Goal: Task Accomplishment & Management: Use online tool/utility

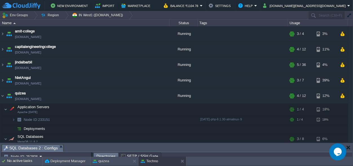
scroll to position [3, 0]
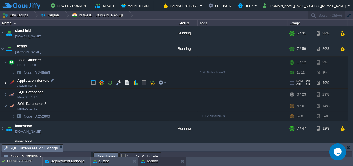
click at [5, 83] on img at bounding box center [5, 82] width 3 height 11
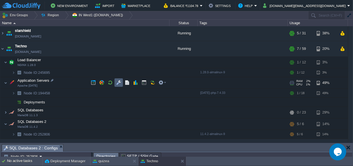
click at [118, 81] on button "button" at bounding box center [118, 82] width 5 height 5
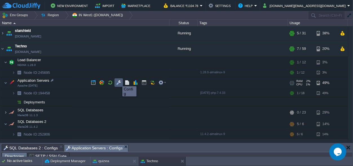
scroll to position [9, 0]
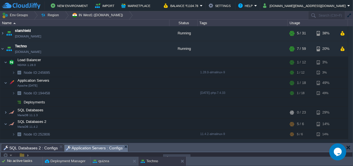
click at [174, 9] on body "New Environment Import Marketplace Bonus ₹0.00 Upgrade Account Balance ₹1104.78…" at bounding box center [176, 83] width 353 height 166
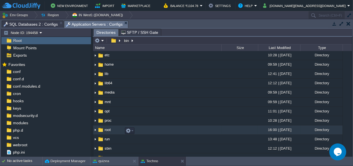
scroll to position [0, 0]
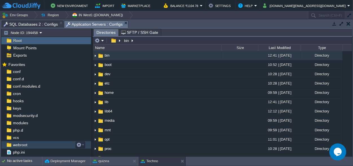
click at [16, 144] on span "webroot" at bounding box center [20, 144] width 16 height 5
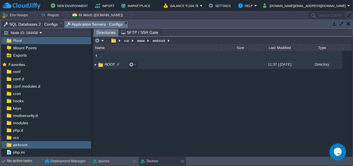
click at [107, 64] on span "ROOT" at bounding box center [110, 64] width 12 height 5
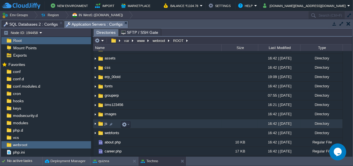
scroll to position [26, 0]
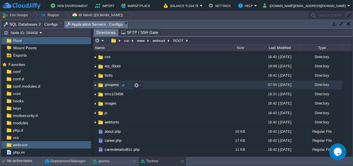
click at [114, 85] on span "grouperp" at bounding box center [112, 84] width 16 height 5
click at [113, 85] on span "grouperp" at bounding box center [112, 84] width 16 height 5
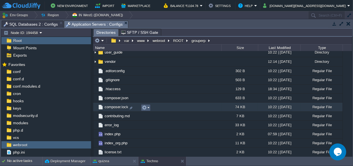
scroll to position [143, 0]
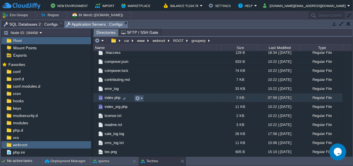
click at [138, 97] on button "button" at bounding box center [137, 98] width 5 height 5
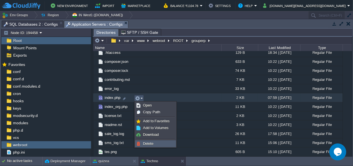
click at [151, 142] on span "Delete" at bounding box center [148, 143] width 10 height 4
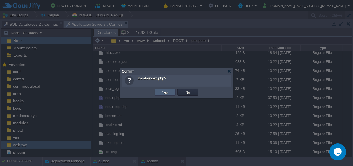
click at [165, 91] on button "Yes" at bounding box center [165, 92] width 10 height 5
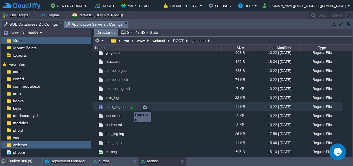
scroll to position [133, 0]
click at [129, 107] on div at bounding box center [131, 107] width 5 height 5
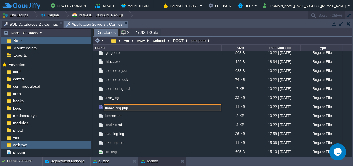
click at [121, 107] on input "index_org.php" at bounding box center [163, 107] width 118 height 7
type input "index.php"
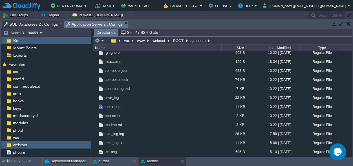
click at [348, 26] on td at bounding box center [348, 23] width 7 height 7
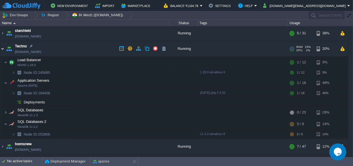
click at [2, 48] on img at bounding box center [2, 48] width 5 height 15
